Goal: Task Accomplishment & Management: Manage account settings

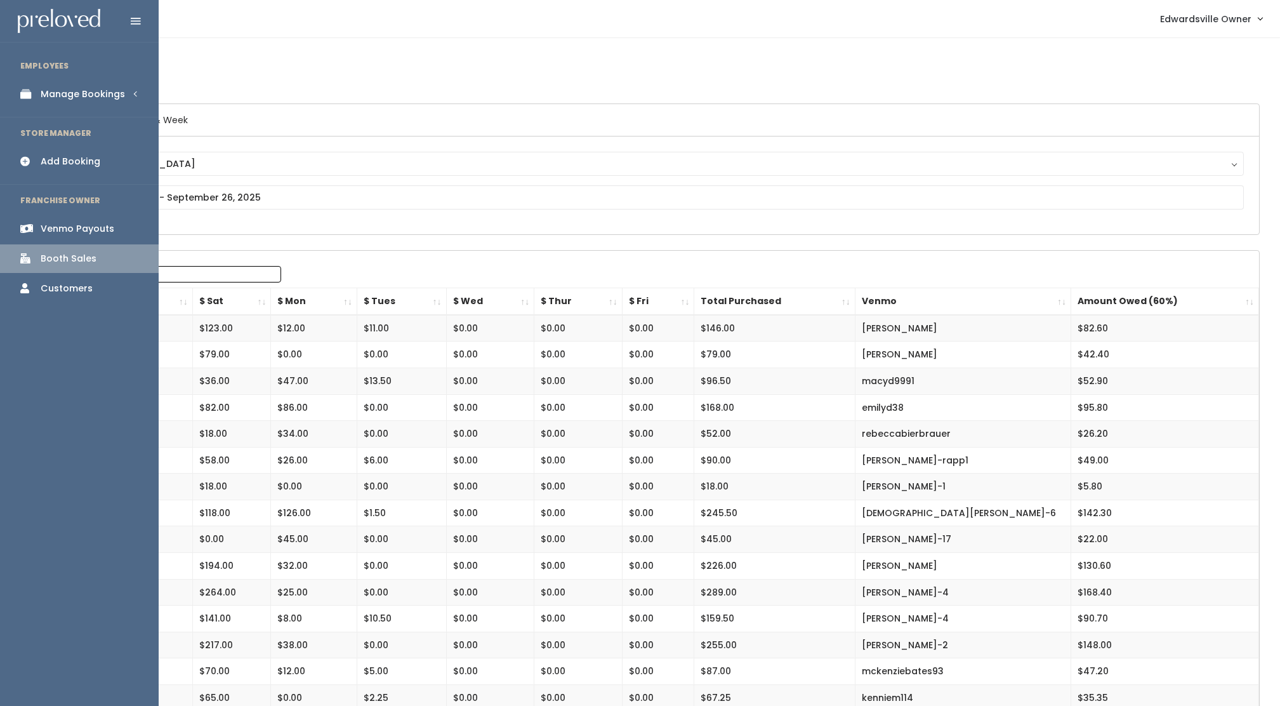
click at [84, 89] on div "Manage Bookings" at bounding box center [83, 94] width 84 height 13
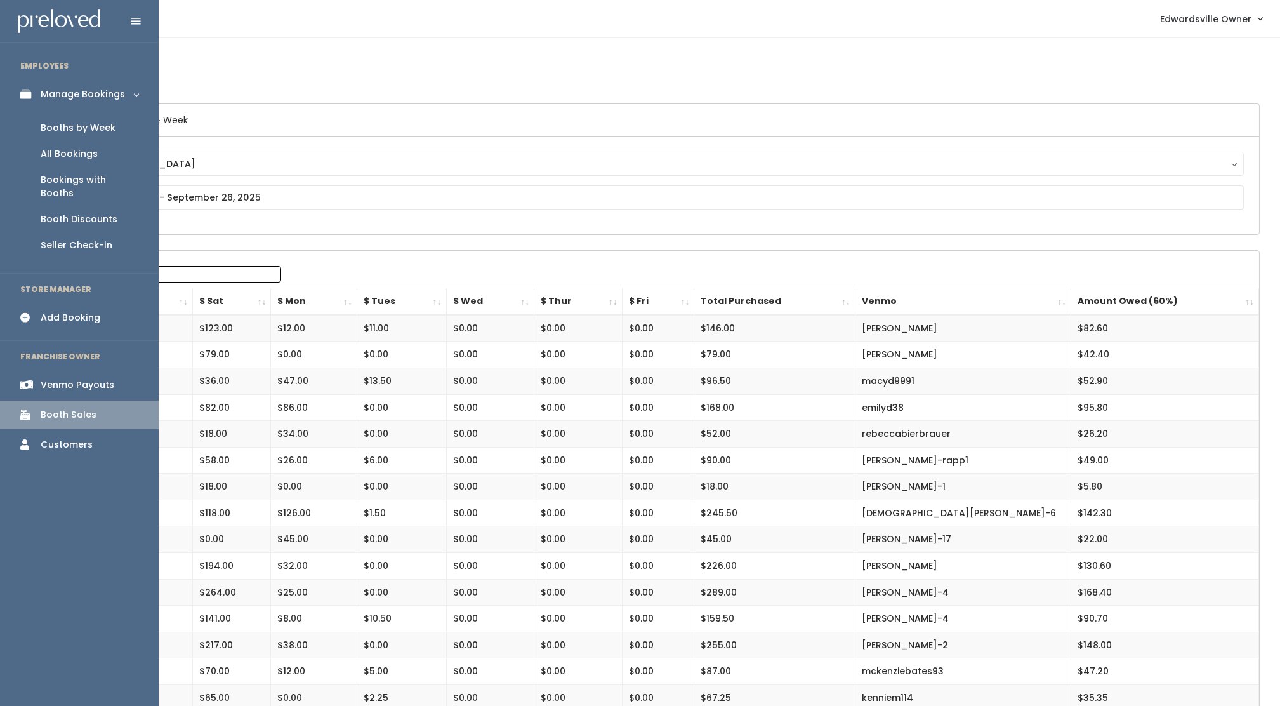
click at [74, 178] on div "Bookings with Booths" at bounding box center [90, 186] width 98 height 27
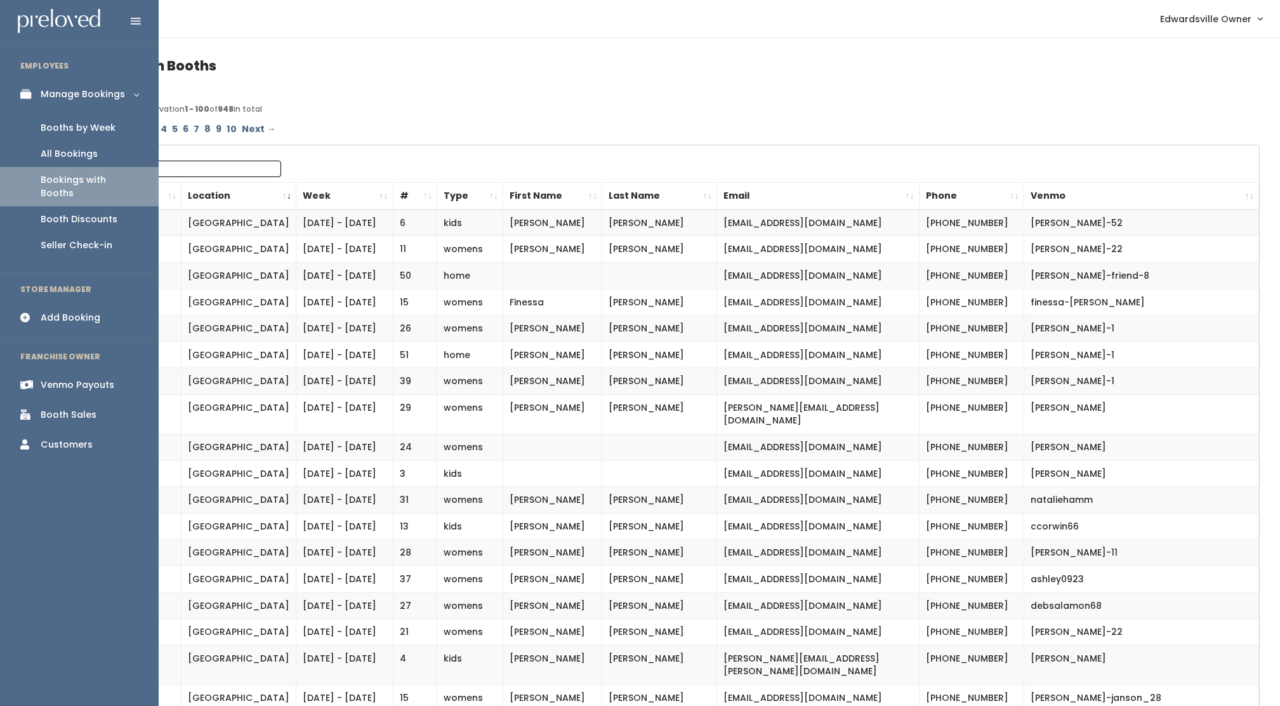
click at [54, 131] on div "Booths by Week" at bounding box center [78, 127] width 75 height 13
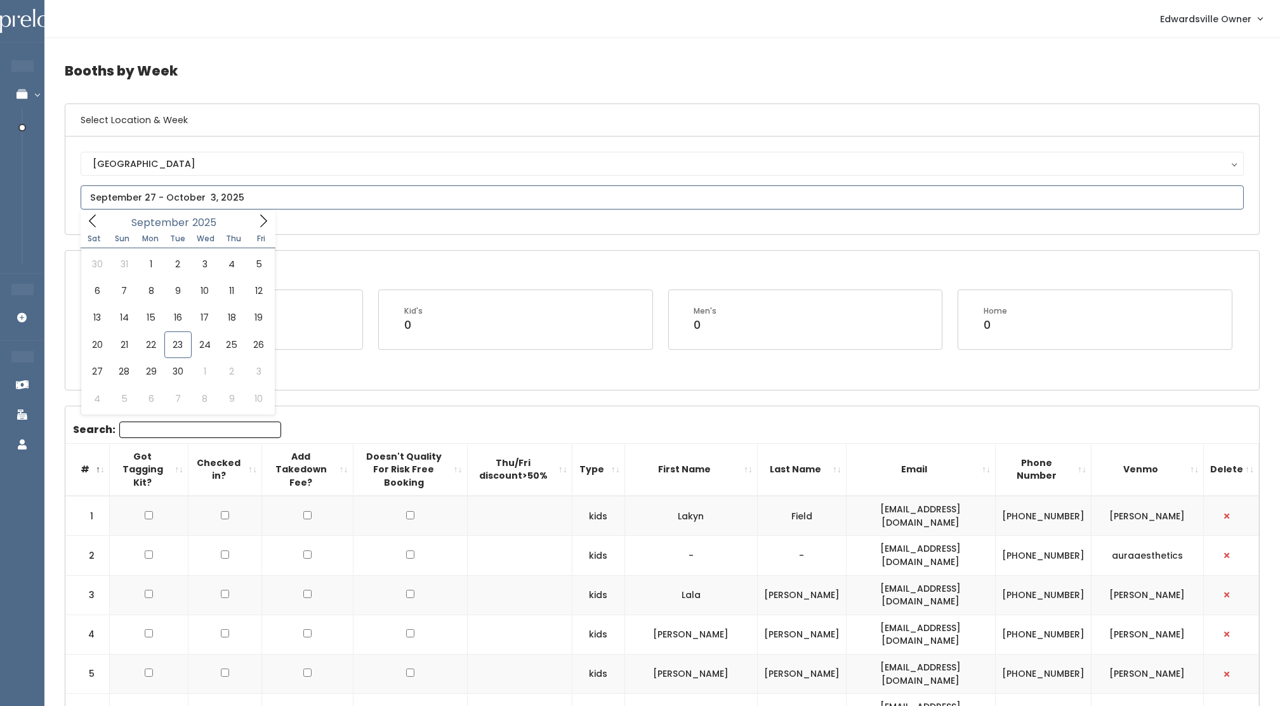
click at [201, 196] on input "text" at bounding box center [663, 197] width 1164 height 24
type input "September 27 to October 3"
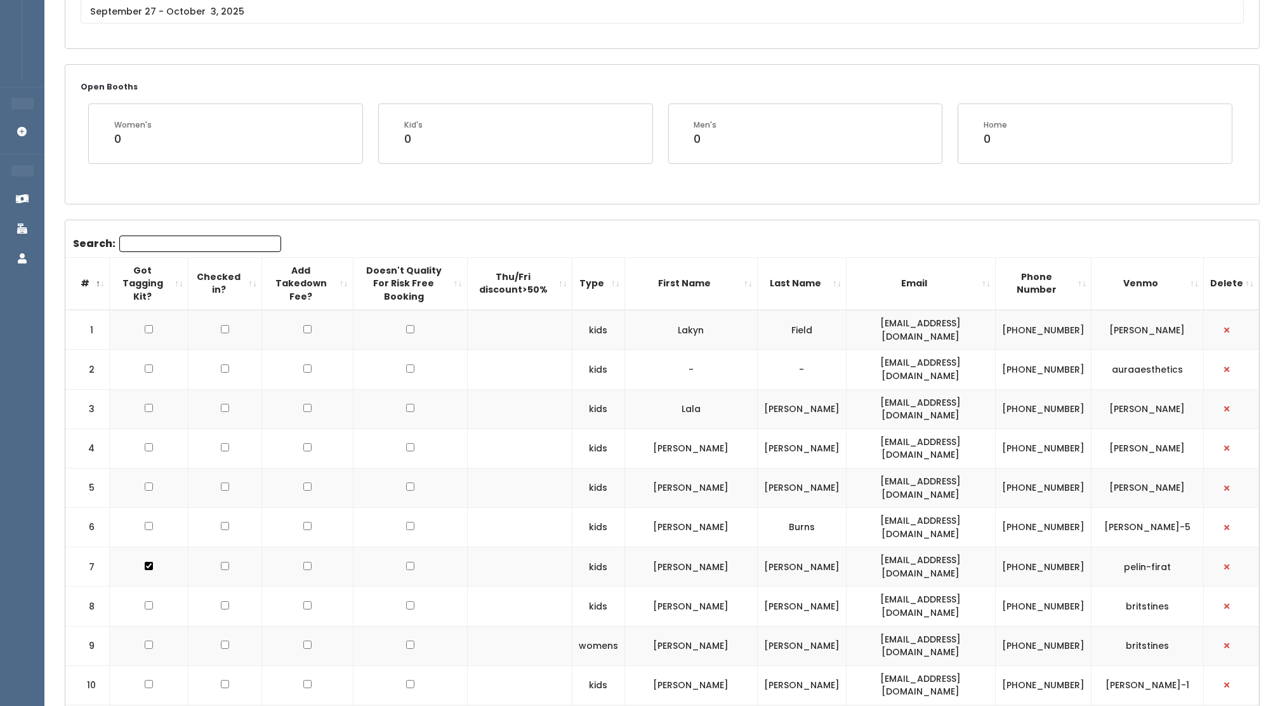
scroll to position [390, 0]
